Goal: Task Accomplishment & Management: Complete application form

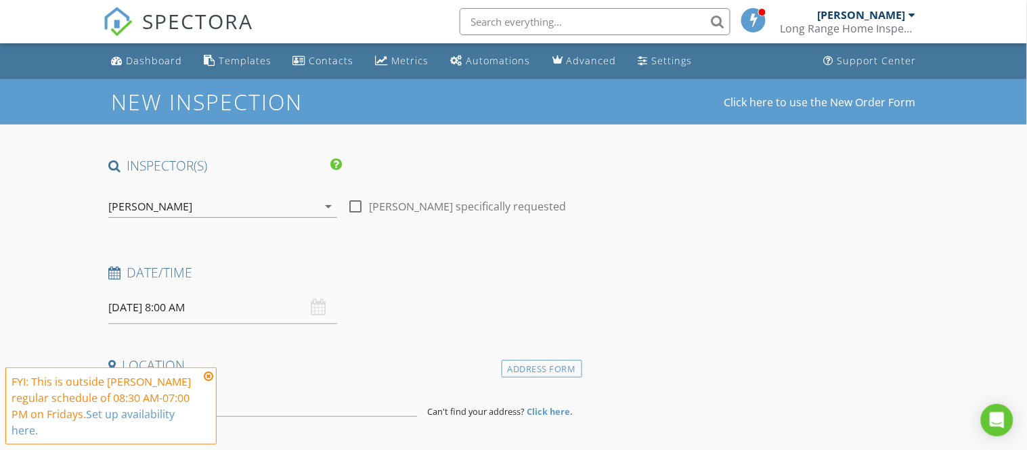
click at [139, 312] on input "[DATE] 8:00 AM" at bounding box center [222, 307] width 229 height 33
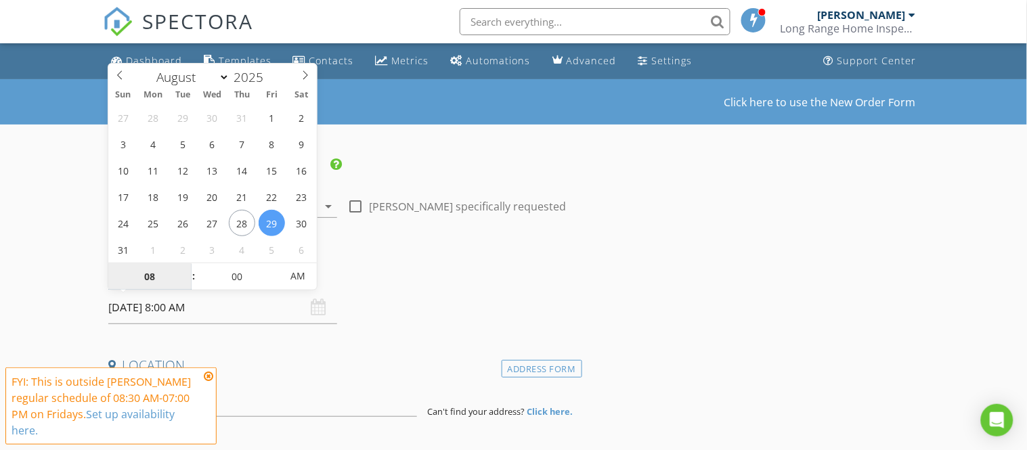
type input "09"
type input "[DATE] 9:00 AM"
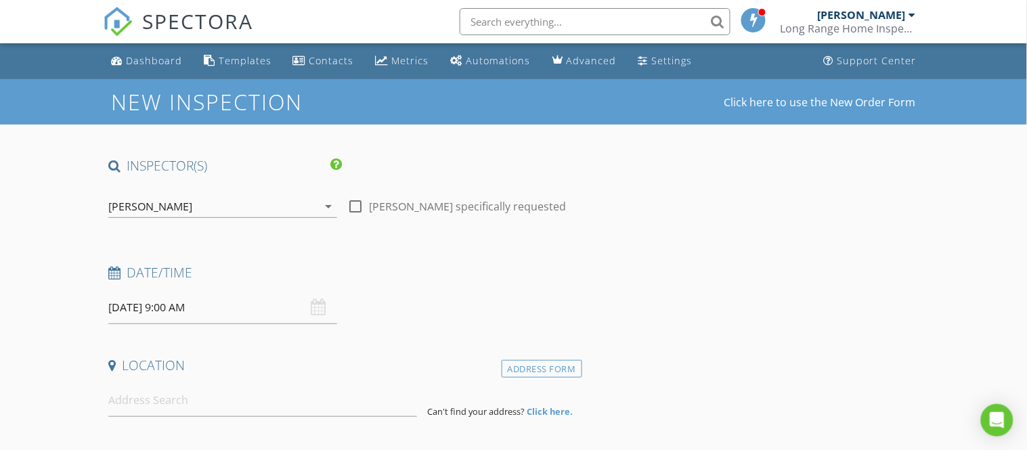
click at [148, 396] on input at bounding box center [262, 400] width 309 height 33
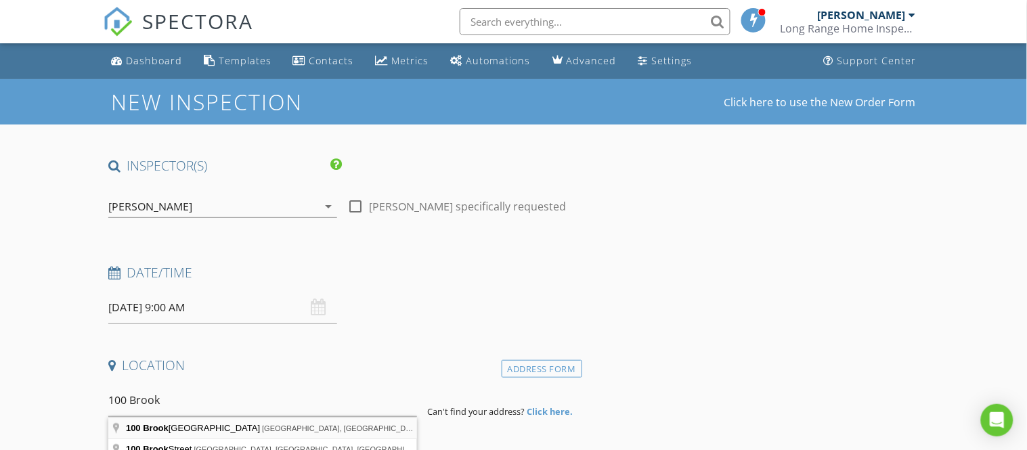
type input "[STREET_ADDRESS]"
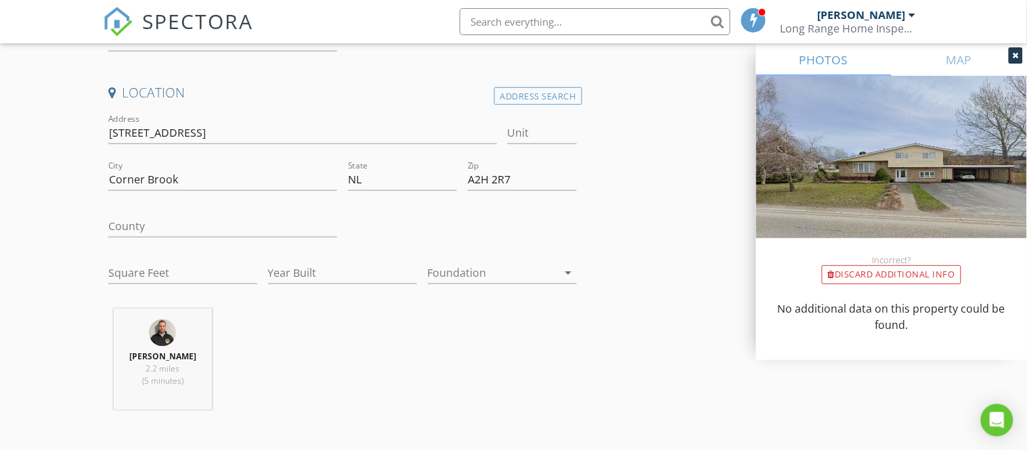
scroll to position [300, 0]
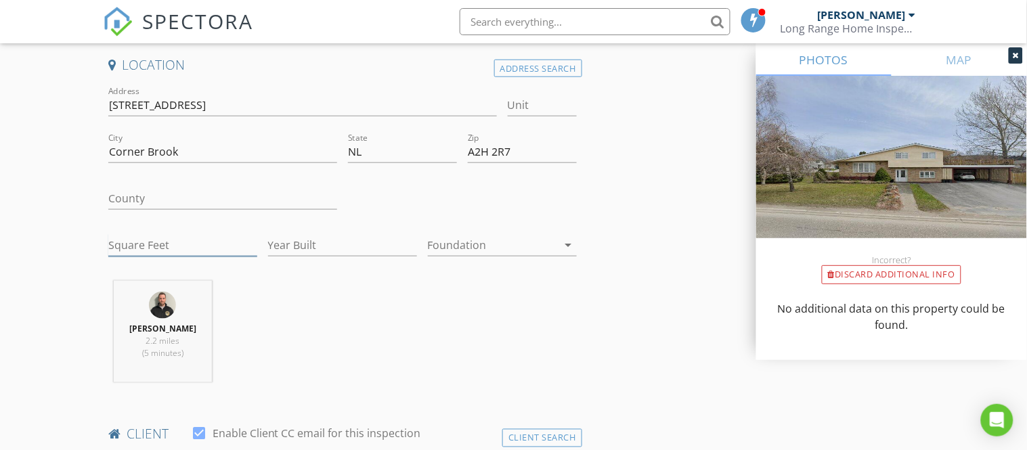
click at [151, 252] on input "Square Feet" at bounding box center [182, 245] width 149 height 22
click at [145, 252] on input "22" at bounding box center [182, 245] width 149 height 22
type input "2216"
type input "1970"
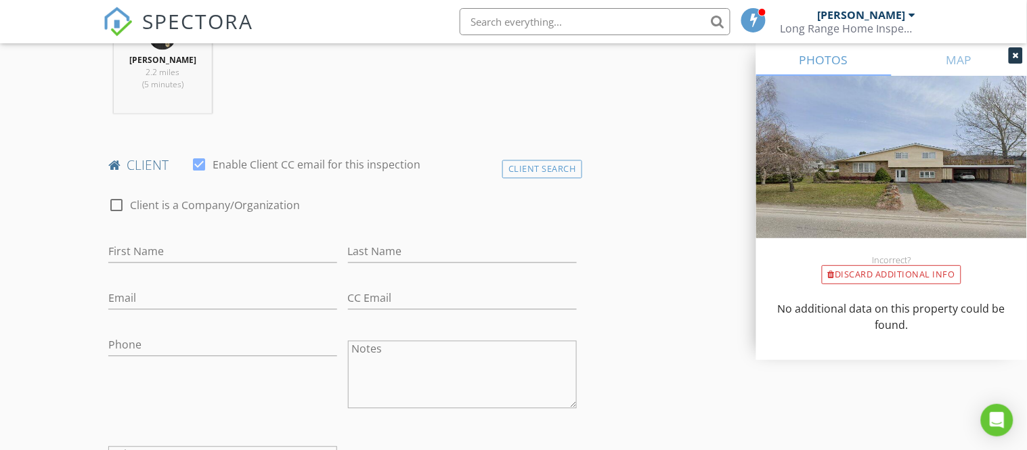
scroll to position [571, 0]
click at [139, 254] on input "First Name" at bounding box center [222, 250] width 229 height 22
type input "Divya"
type input "[PERSON_NAME]"
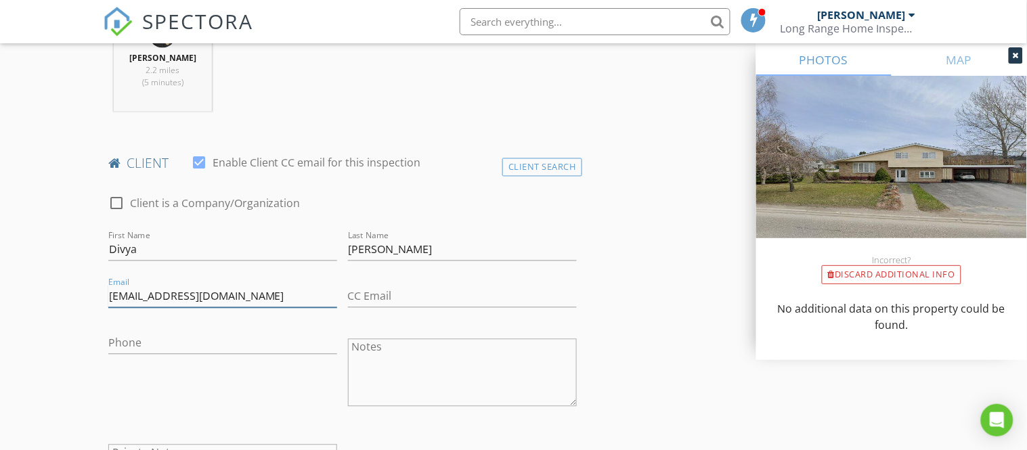
type input "[EMAIL_ADDRESS][DOMAIN_NAME]"
type input "[PHONE_NUMBER]"
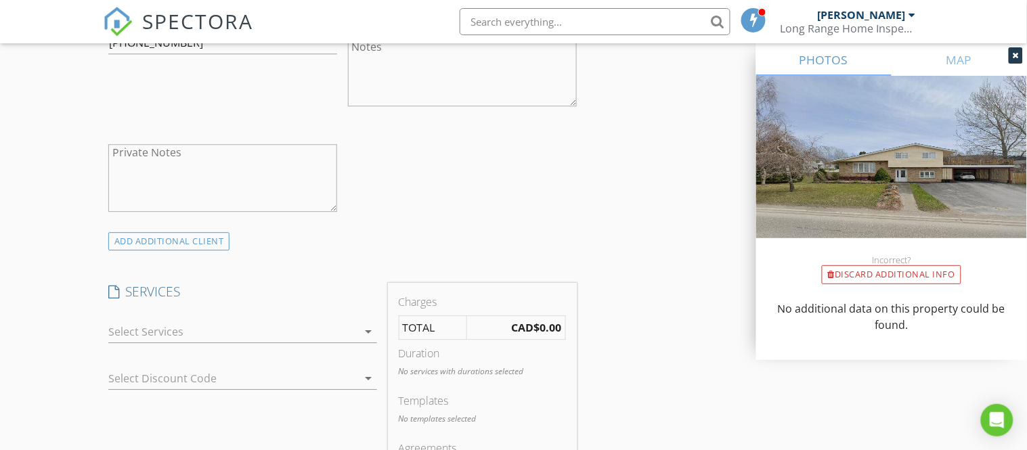
scroll to position [902, 0]
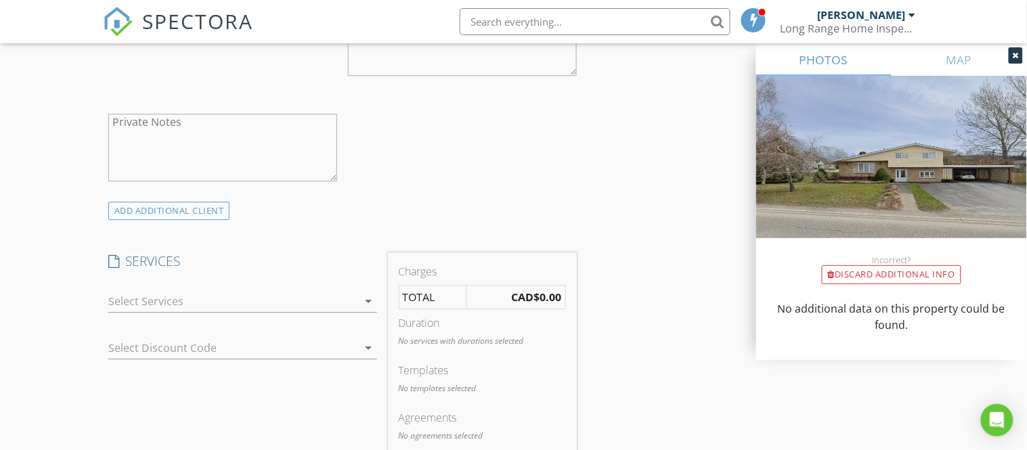
click at [131, 300] on div at bounding box center [233, 301] width 250 height 22
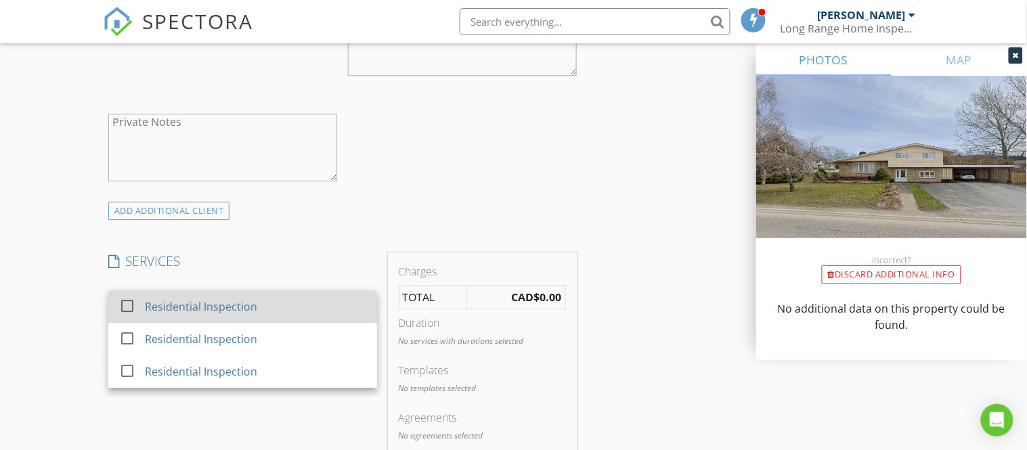
click at [131, 308] on div at bounding box center [127, 305] width 23 height 23
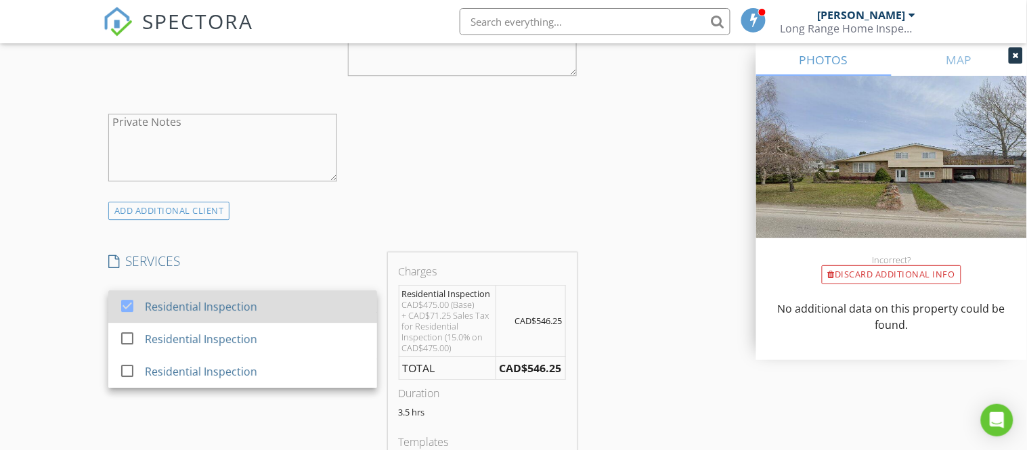
click at [131, 308] on div at bounding box center [127, 305] width 23 height 23
checkbox input "false"
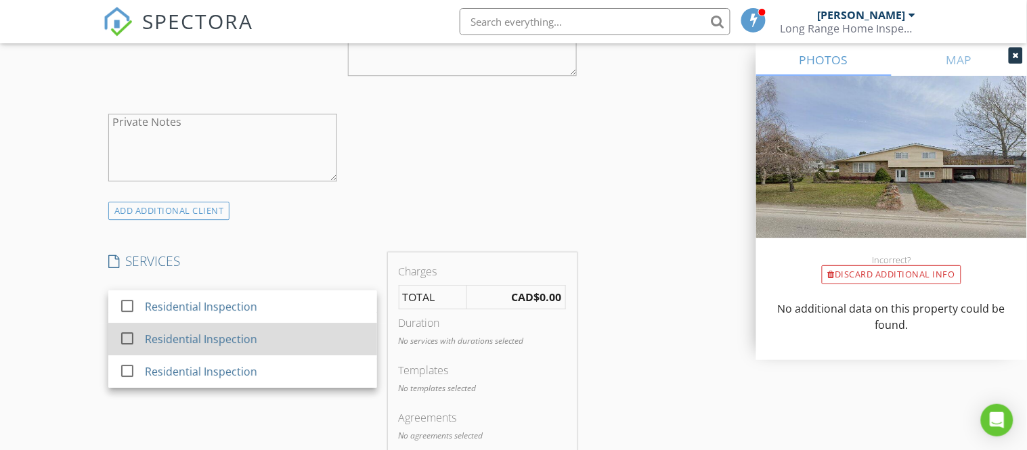
click at [128, 343] on div at bounding box center [127, 338] width 23 height 23
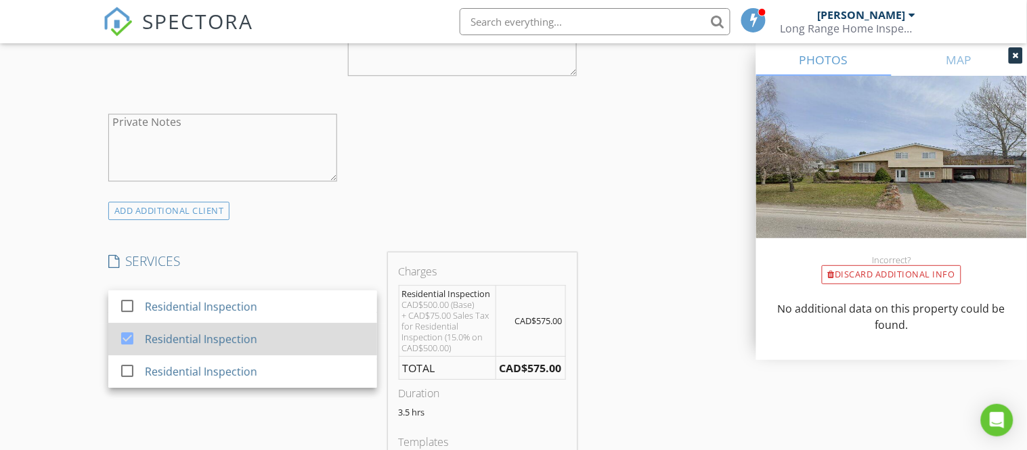
click at [128, 343] on div at bounding box center [127, 338] width 23 height 23
checkbox input "false"
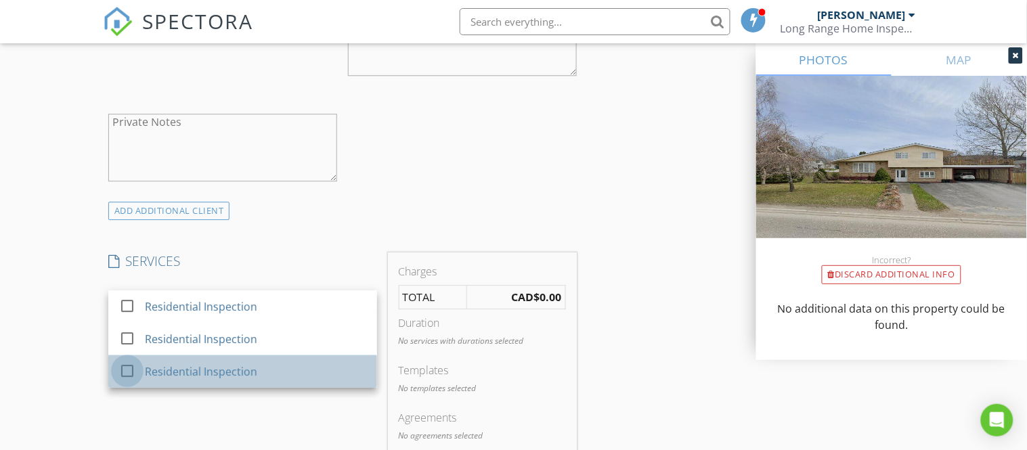
click at [127, 374] on div at bounding box center [127, 370] width 23 height 23
checkbox input "true"
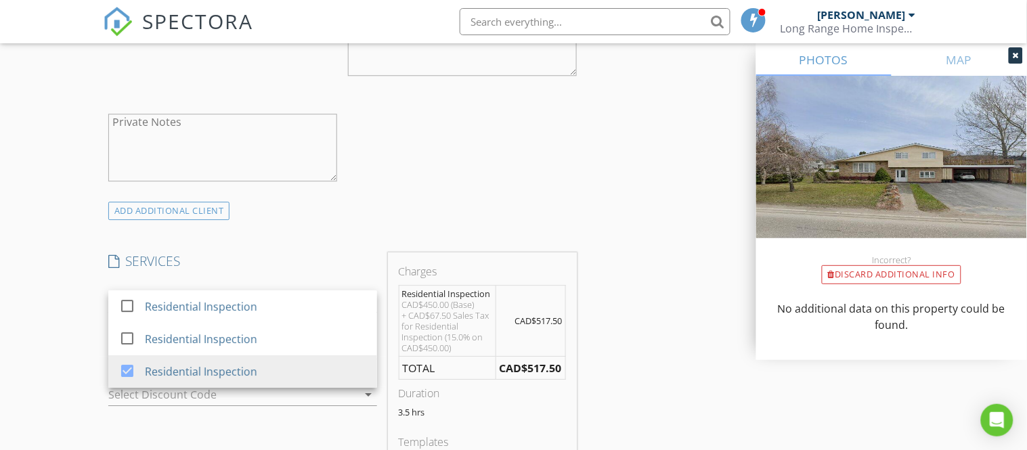
click at [79, 367] on div "New Inspection Click here to use the New Order Form INSPECTOR(S) check_box [PER…" at bounding box center [513, 368] width 1027 height 2382
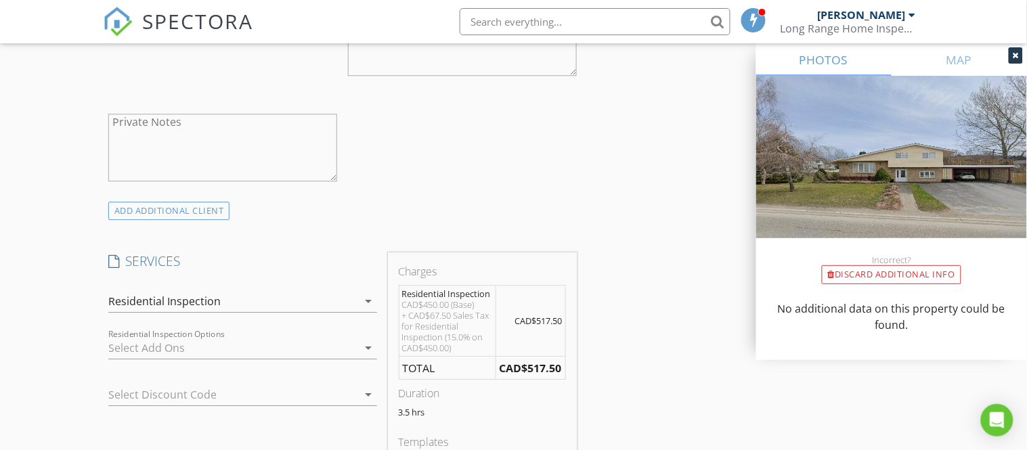
click at [79, 367] on div "New Inspection Click here to use the New Order Form INSPECTOR(S) check_box [PER…" at bounding box center [513, 368] width 1027 height 2382
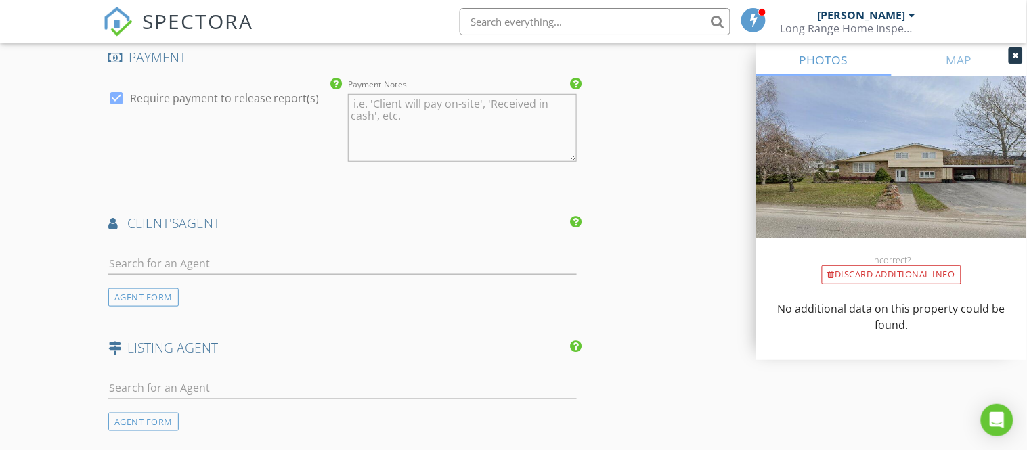
scroll to position [1534, 0]
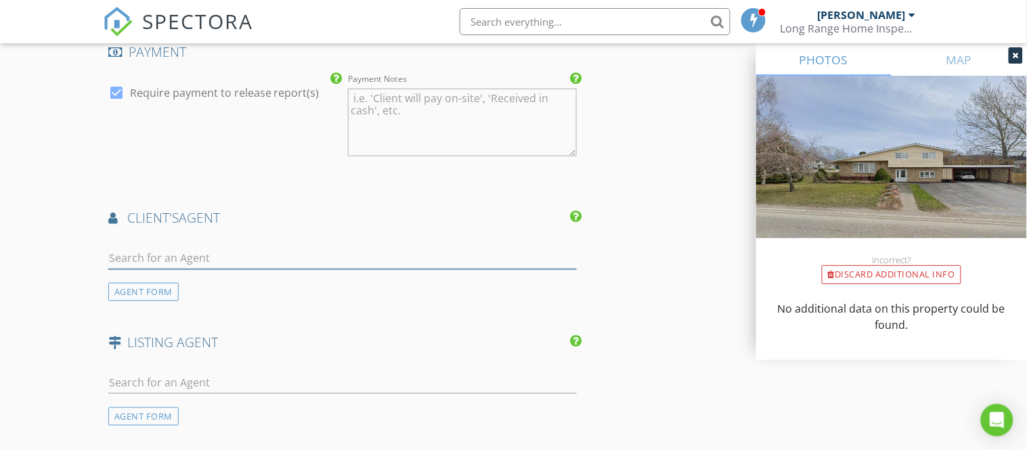
click at [173, 266] on input "text" at bounding box center [342, 258] width 468 height 22
type input "l"
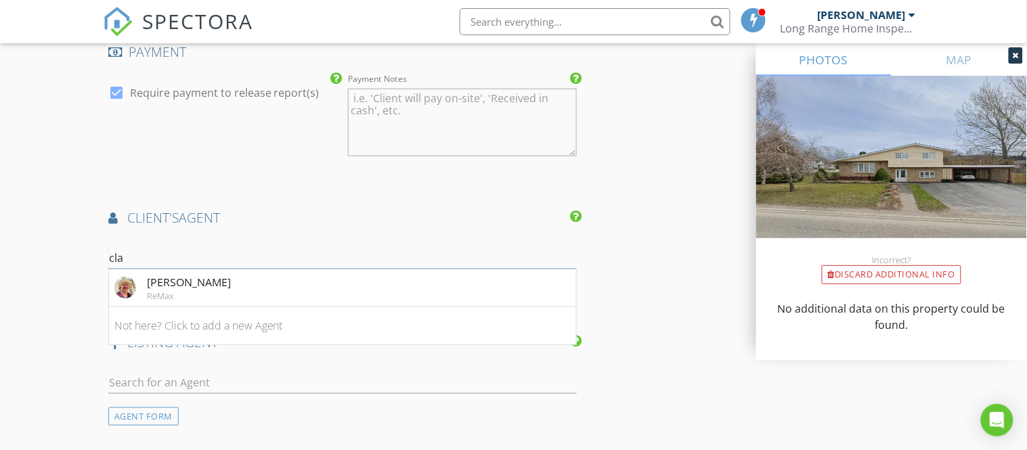
type input "clar"
click at [150, 286] on div "[PERSON_NAME]" at bounding box center [189, 282] width 84 height 16
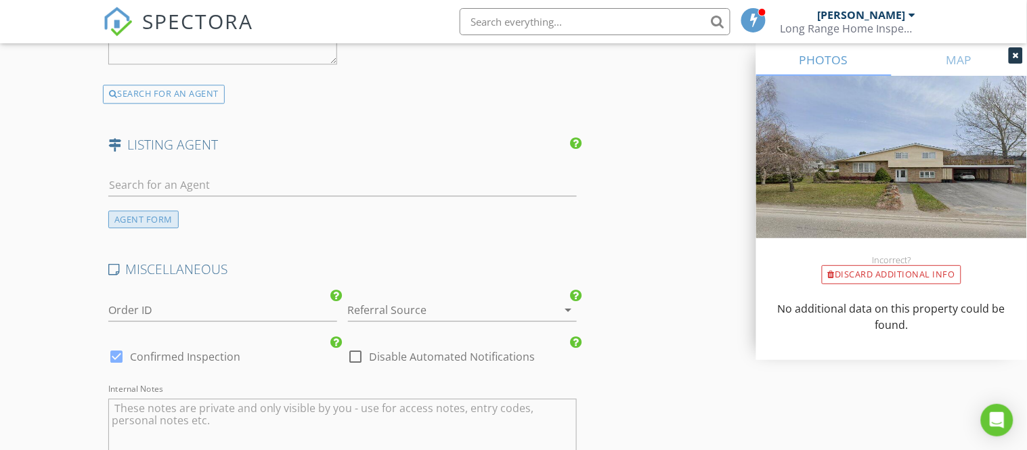
scroll to position [2045, 0]
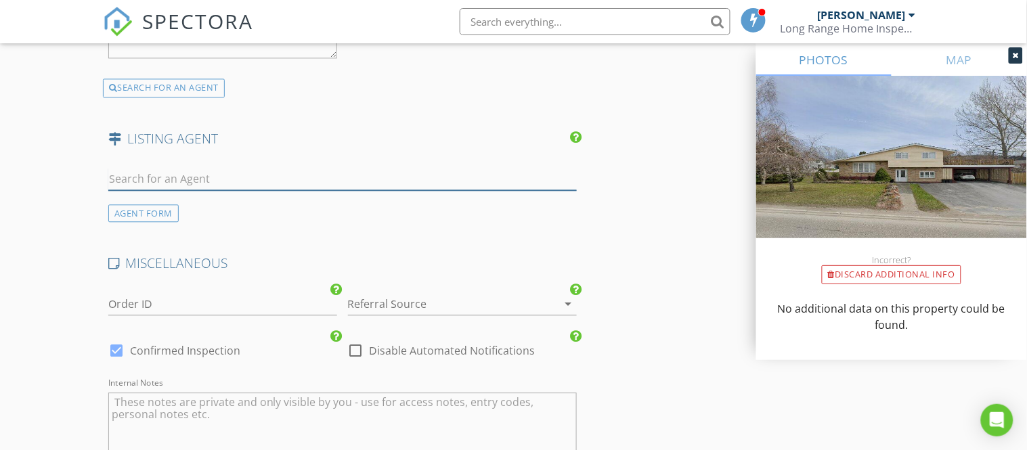
click at [149, 187] on input "text" at bounding box center [342, 179] width 468 height 22
type input "sand"
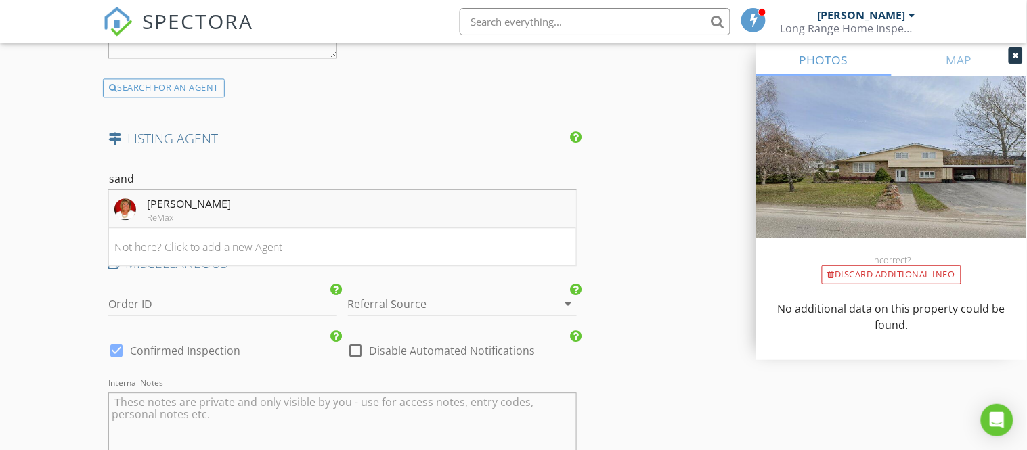
click at [151, 204] on div "[PERSON_NAME]" at bounding box center [189, 204] width 84 height 16
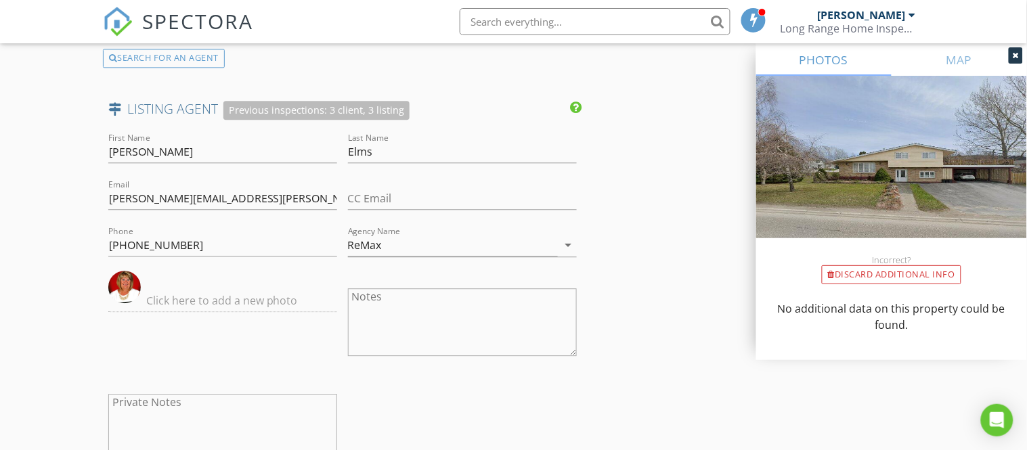
scroll to position [2105, 0]
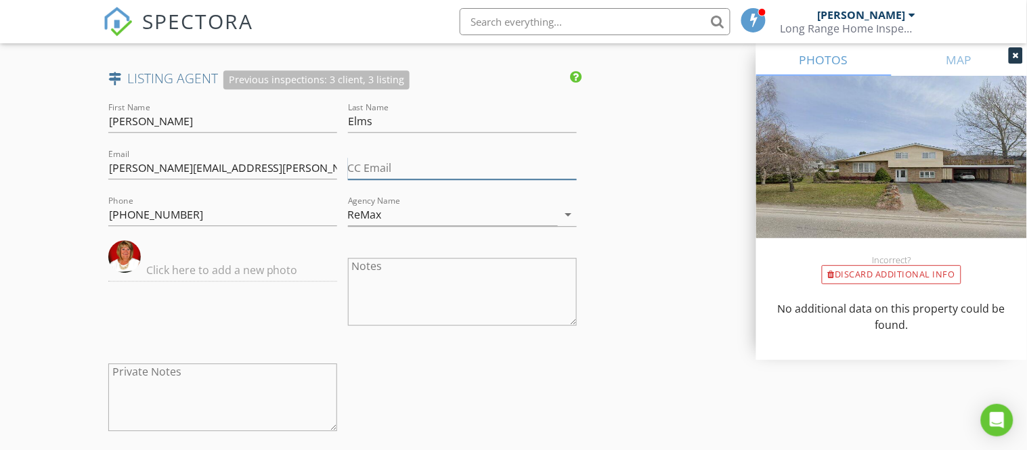
click at [476, 163] on input "CC Email" at bounding box center [462, 168] width 229 height 22
type input "d"
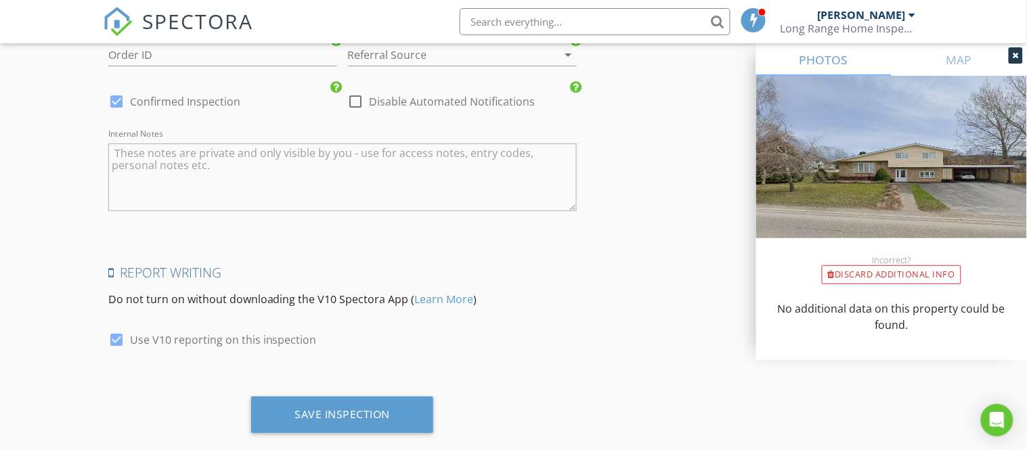
scroll to position [2629, 0]
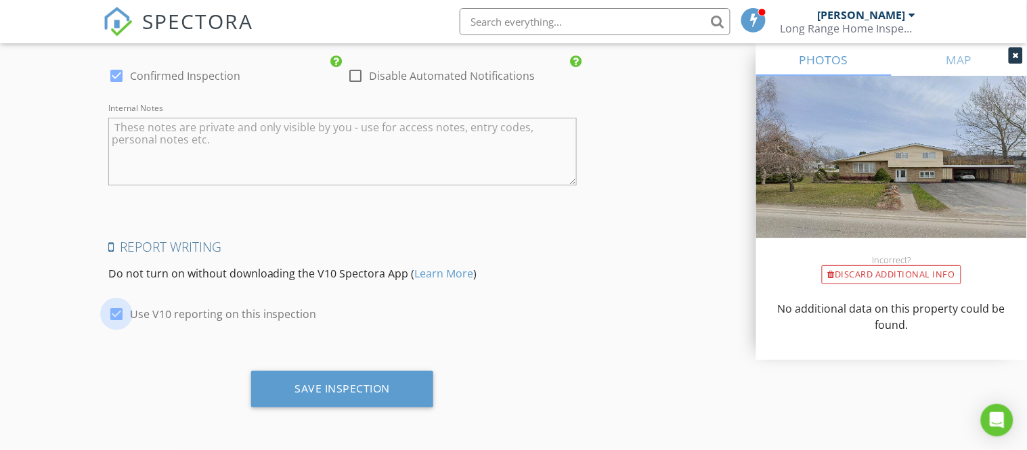
click at [120, 311] on div at bounding box center [116, 314] width 23 height 23
checkbox input "false"
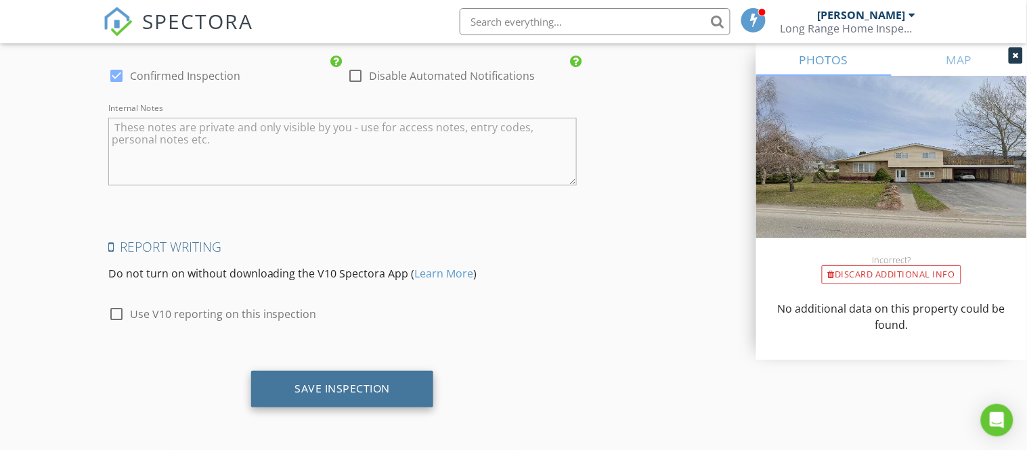
click at [404, 385] on div "Save Inspection" at bounding box center [342, 389] width 182 height 37
